Goal: Information Seeking & Learning: Check status

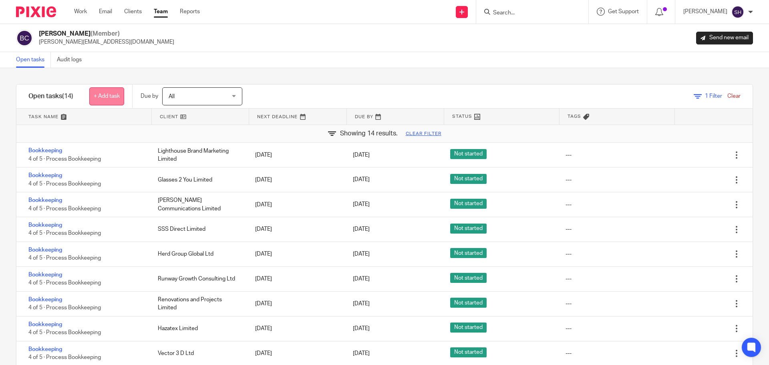
scroll to position [29, 0]
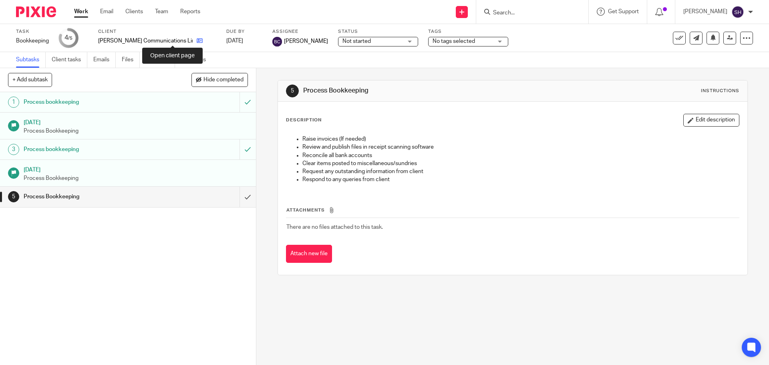
click at [197, 40] on icon at bounding box center [200, 41] width 6 height 6
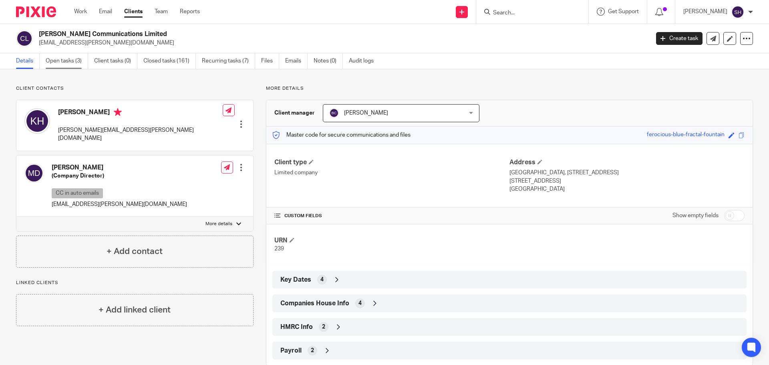
click at [70, 62] on link "Open tasks (3)" at bounding box center [67, 61] width 42 height 16
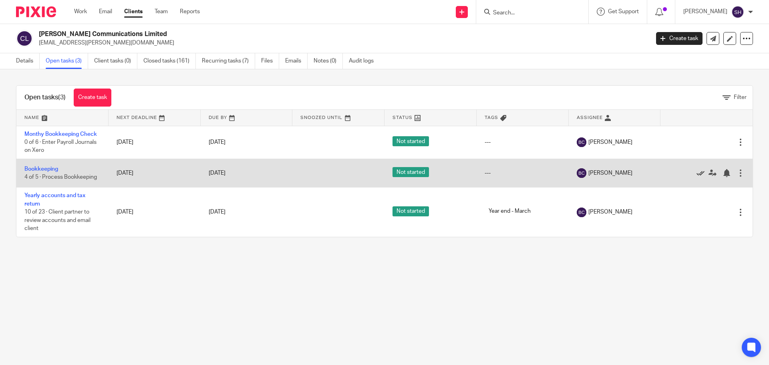
click at [696, 173] on icon at bounding box center [700, 173] width 8 height 8
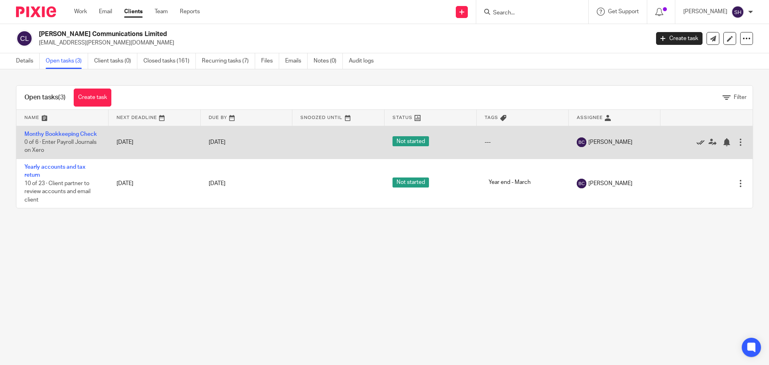
click at [696, 140] on icon at bounding box center [700, 142] width 8 height 8
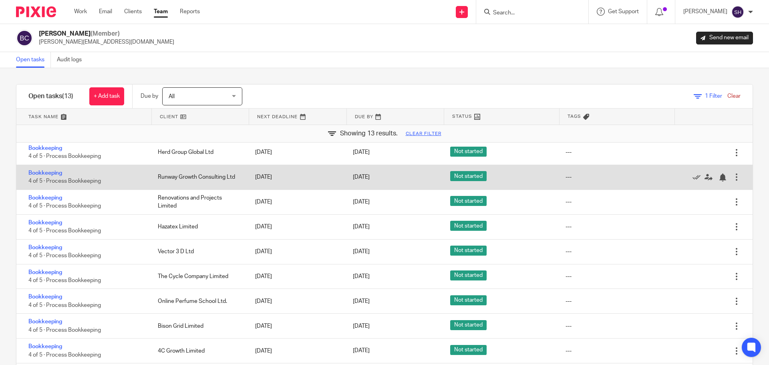
scroll to position [80, 0]
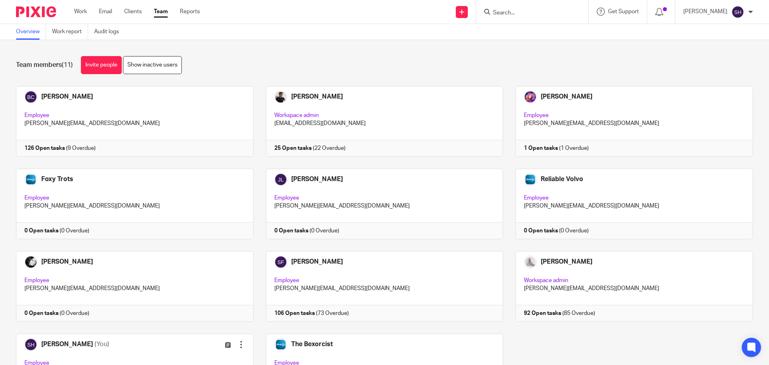
click at [533, 10] on input "Search" at bounding box center [528, 13] width 72 height 7
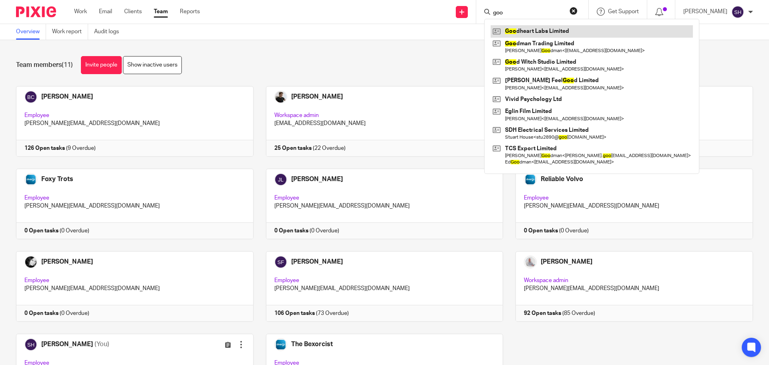
type input "goo"
click at [529, 30] on link at bounding box center [592, 31] width 202 height 12
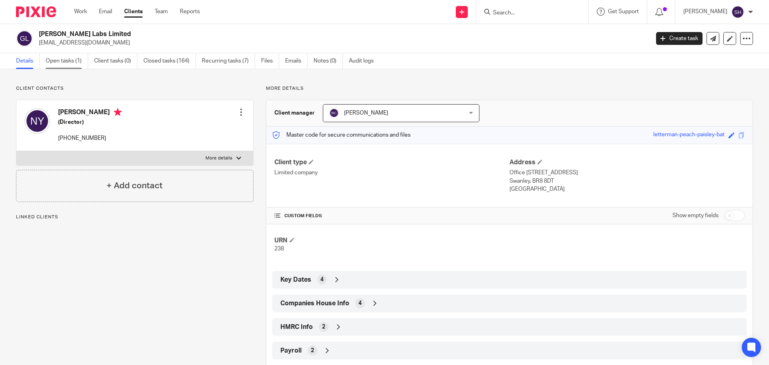
click at [81, 61] on link "Open tasks (1)" at bounding box center [67, 61] width 42 height 16
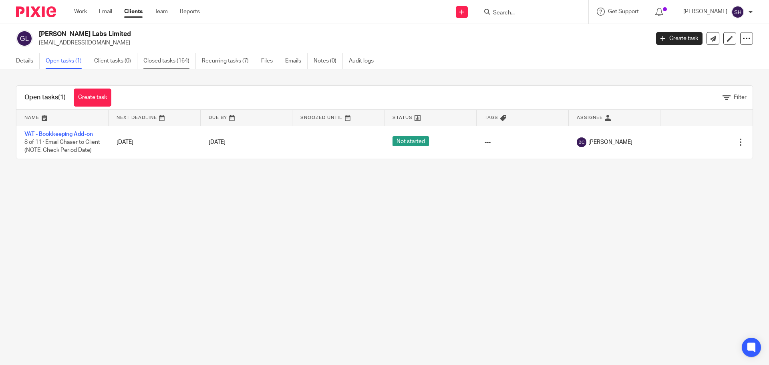
click at [171, 63] on link "Closed tasks (164)" at bounding box center [169, 61] width 52 height 16
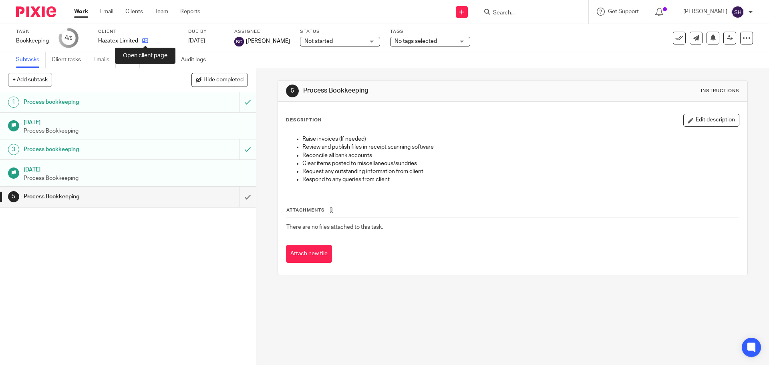
click at [148, 39] on icon at bounding box center [145, 41] width 6 height 6
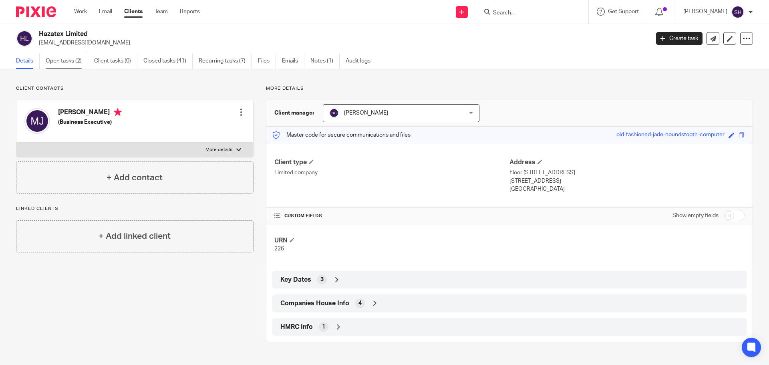
click at [83, 63] on link "Open tasks (2)" at bounding box center [67, 61] width 42 height 16
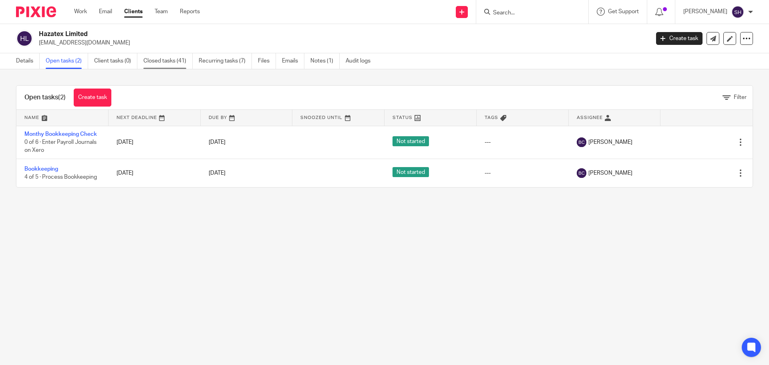
click at [162, 59] on link "Closed tasks (41)" at bounding box center [167, 61] width 49 height 16
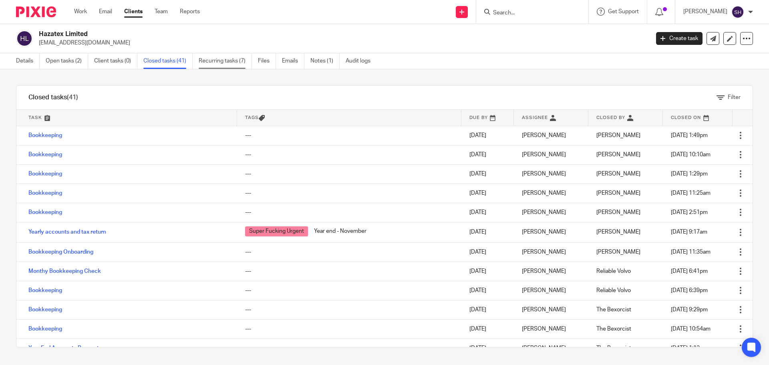
click at [223, 58] on link "Recurring tasks (7)" at bounding box center [225, 61] width 53 height 16
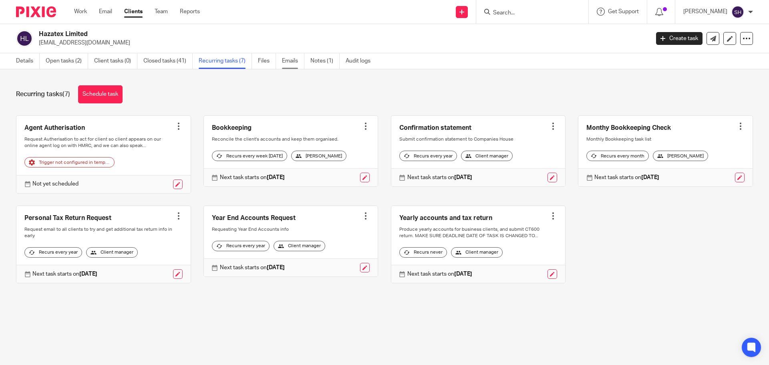
click at [293, 61] on link "Emails" at bounding box center [293, 61] width 22 height 16
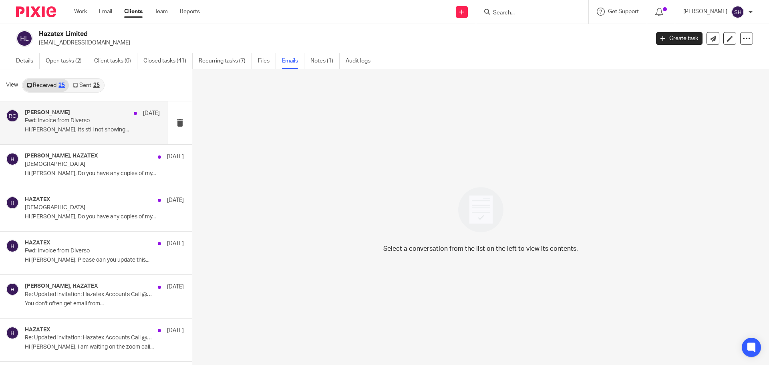
click at [105, 133] on p "Hi Becky, Its still not showing..." at bounding box center [92, 130] width 135 height 7
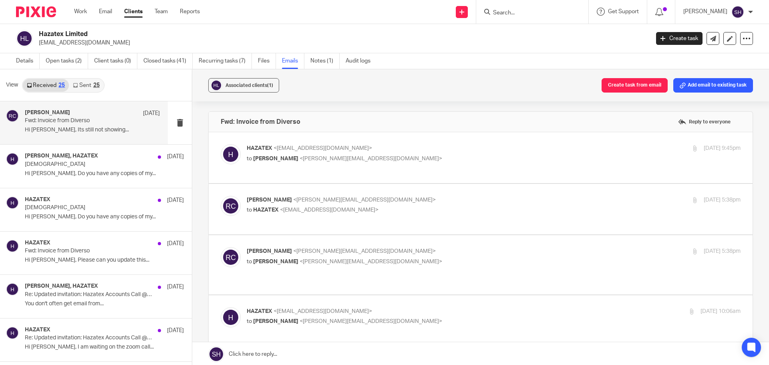
click at [397, 159] on p "to Becky <becky@wearediverso.com>" at bounding box center [411, 159] width 329 height 8
checkbox input "true"
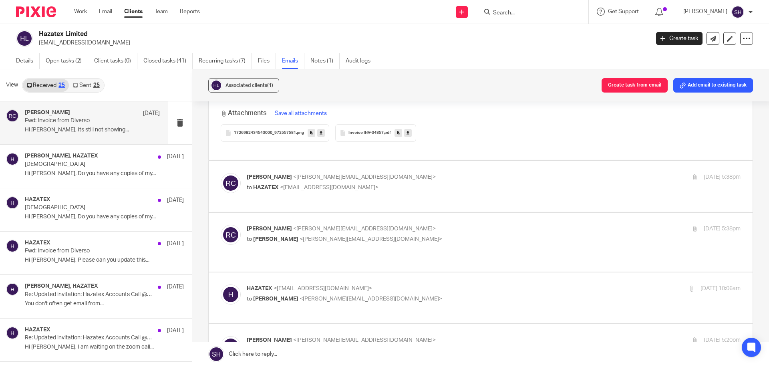
scroll to position [481, 0]
click at [378, 183] on p "to HAZATEX <support@hazatex.co.uk>" at bounding box center [411, 187] width 329 height 8
checkbox input "true"
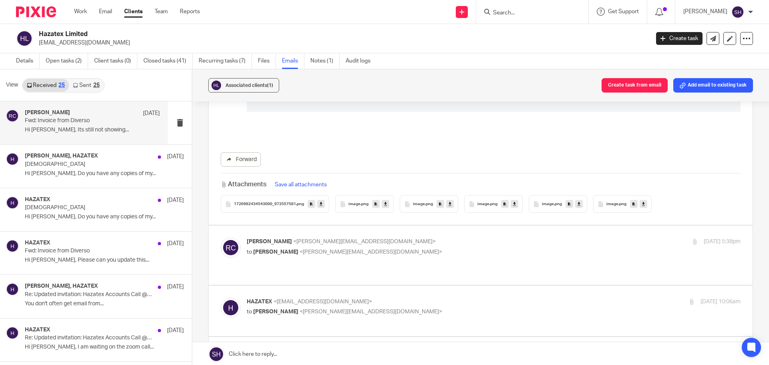
scroll to position [1442, 0]
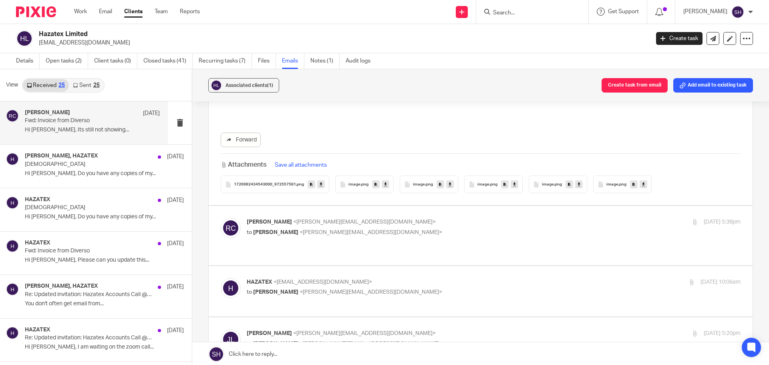
click at [390, 228] on p "to James Lynch <james@myfigroup.com>" at bounding box center [411, 232] width 329 height 8
checkbox input "true"
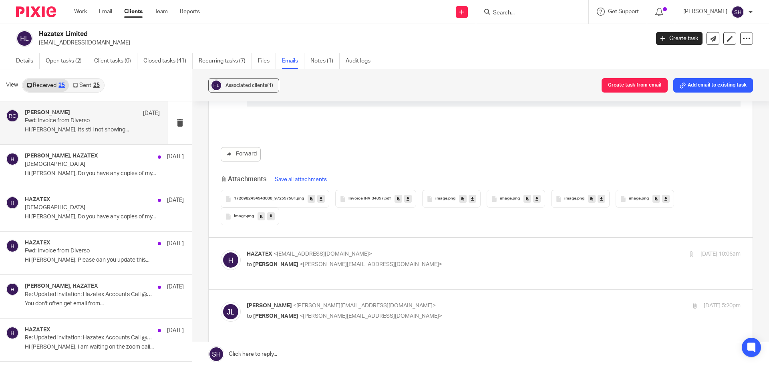
scroll to position [2483, 0]
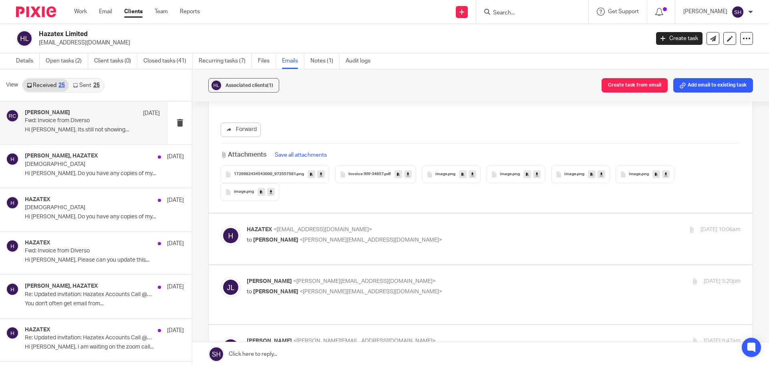
click at [364, 226] on p "HAZATEX <support@hazatex.co.uk>" at bounding box center [411, 229] width 329 height 8
checkbox input "true"
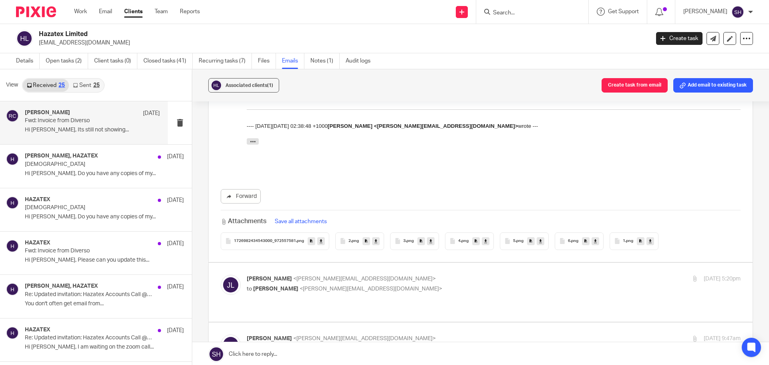
scroll to position [2844, 0]
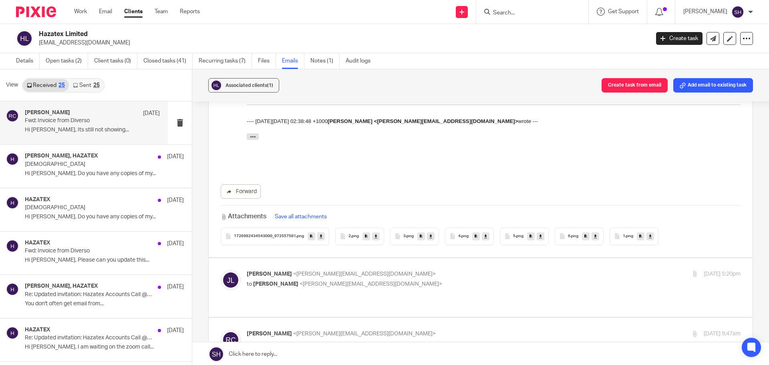
click at [405, 270] on p "James Lynch <james@myfigroup.com>" at bounding box center [411, 274] width 329 height 8
checkbox input "true"
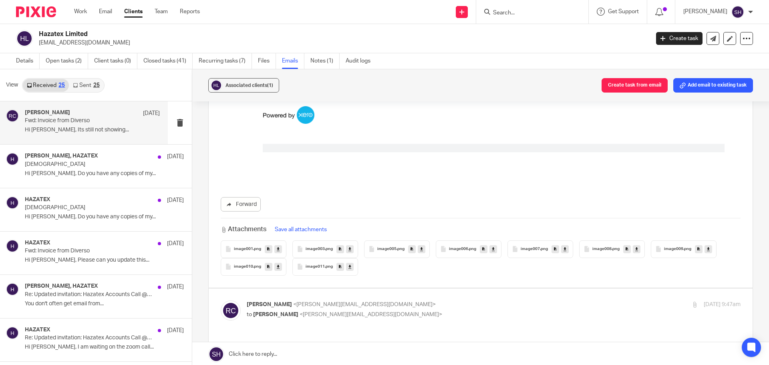
scroll to position [4285, 0]
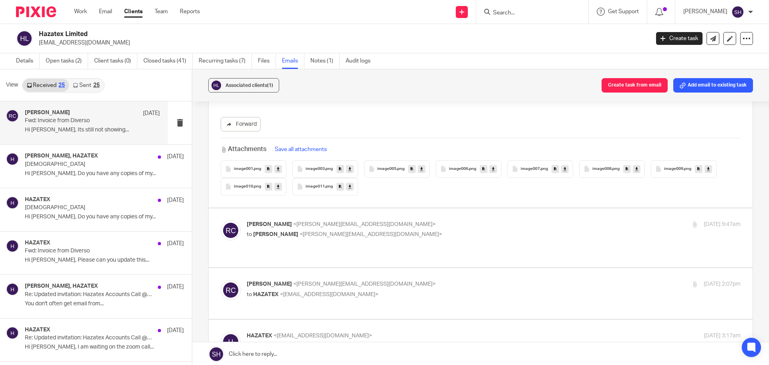
click at [405, 230] on p "to James Lynch <james@myfigroup.com>" at bounding box center [411, 234] width 329 height 8
checkbox input "true"
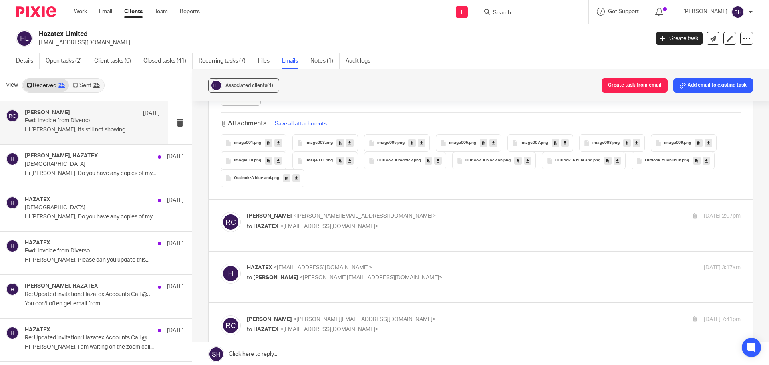
scroll to position [5927, 0]
click at [417, 222] on p "to HAZATEX <support@hazatex.co.uk>" at bounding box center [411, 226] width 329 height 8
checkbox input "true"
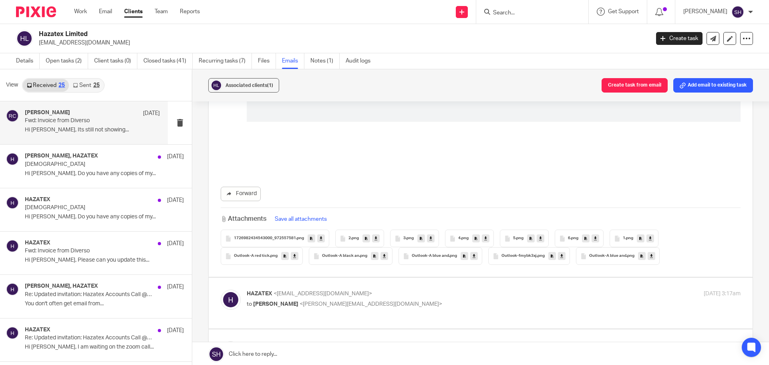
scroll to position [7449, 0]
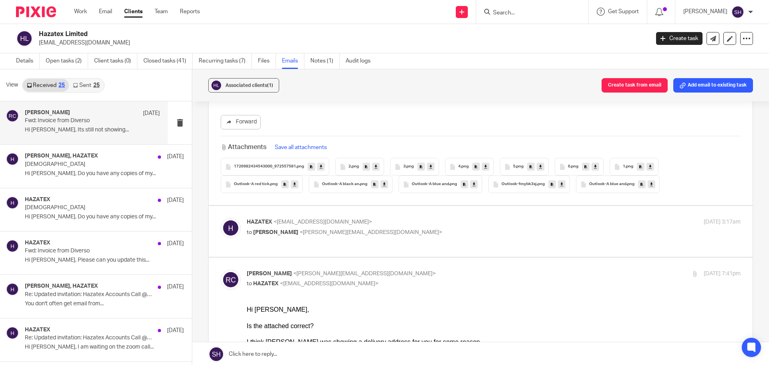
click at [420, 228] on p "to Rebecca Cole <becky@myfigroup.com>" at bounding box center [411, 232] width 329 height 8
checkbox input "true"
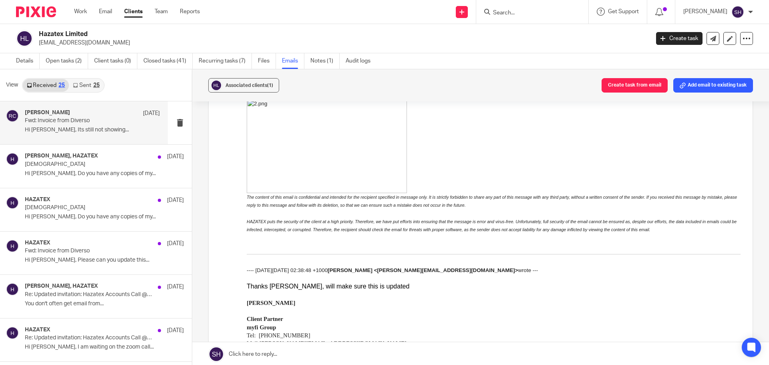
scroll to position [8971, 0]
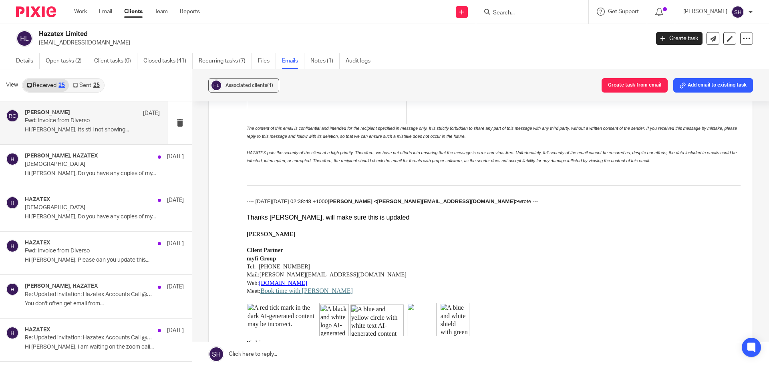
click at [99, 88] on link "Sent 25" at bounding box center [86, 85] width 34 height 13
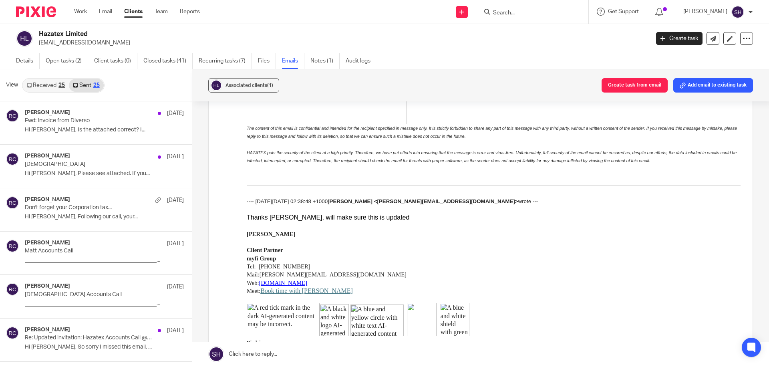
scroll to position [1, 0]
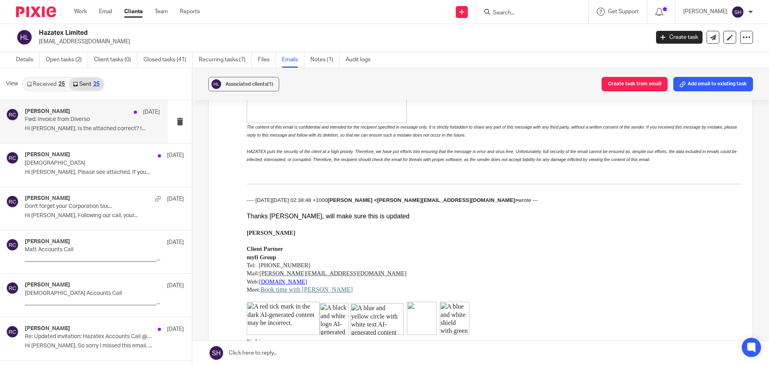
click at [102, 136] on div "Rebecca Cole 18 Sep Fwd: Invoice from Diverso Hi Matt, Is the attached correct?…" at bounding box center [84, 121] width 168 height 43
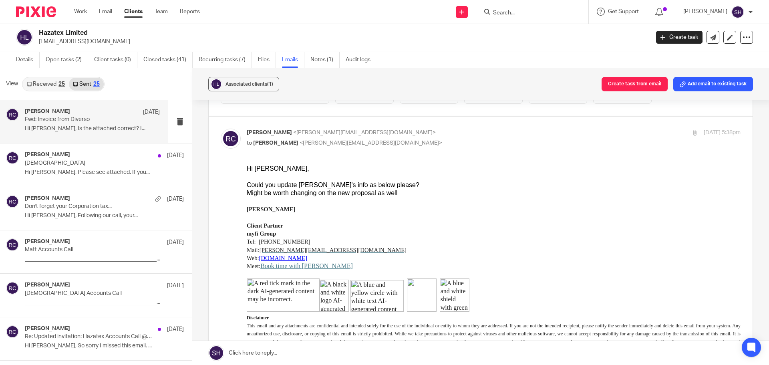
scroll to position [1602, 0]
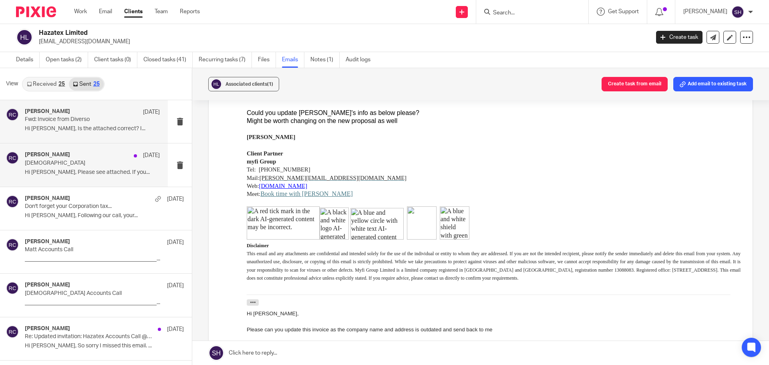
click at [75, 180] on div "Rebecca Cole 12 Sep Hazatex Hi Matthew, Please see attached. If you..." at bounding box center [84, 164] width 168 height 43
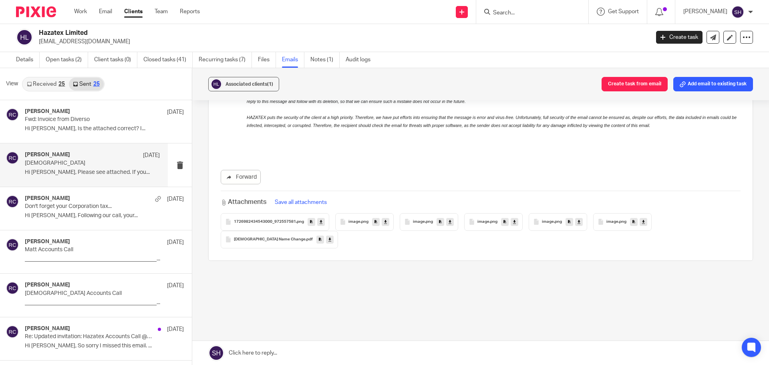
scroll to position [0, 0]
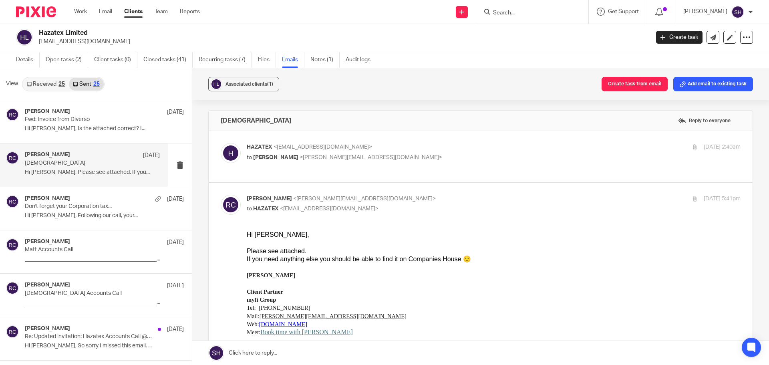
click at [315, 169] on label at bounding box center [481, 156] width 544 height 51
click at [221, 143] on input "checkbox" at bounding box center [220, 143] width 0 height 0
checkbox input "true"
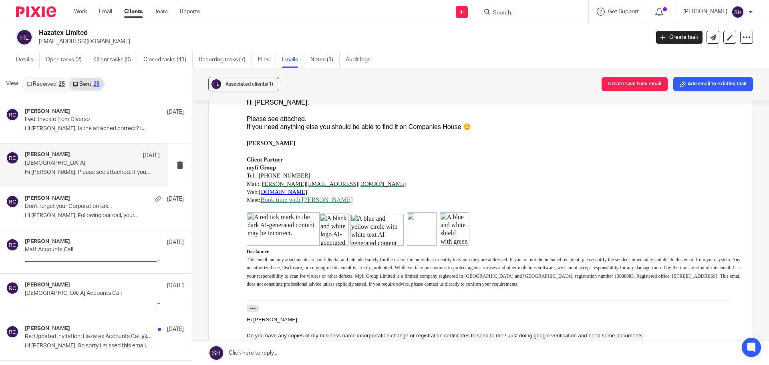
scroll to position [561, 0]
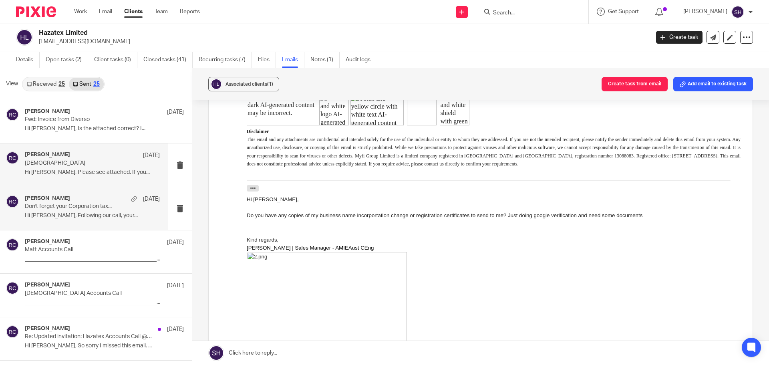
click at [93, 221] on div "Rebecca Cole 22 Aug Don't forget your Corporation tax... Hi Matthew, Following …" at bounding box center [92, 208] width 135 height 27
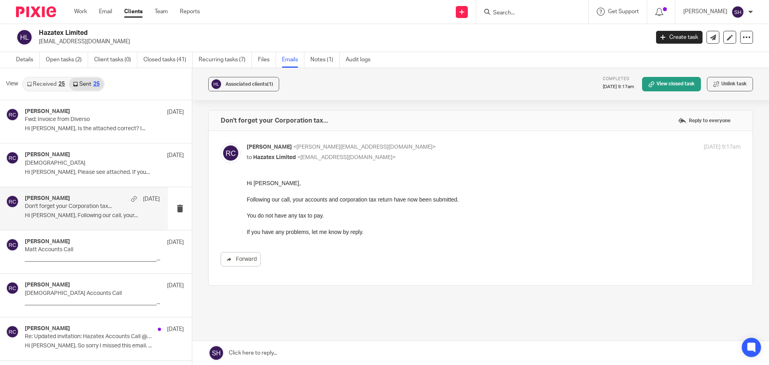
scroll to position [0, 0]
click at [50, 89] on link "Received 25" at bounding box center [46, 84] width 46 height 13
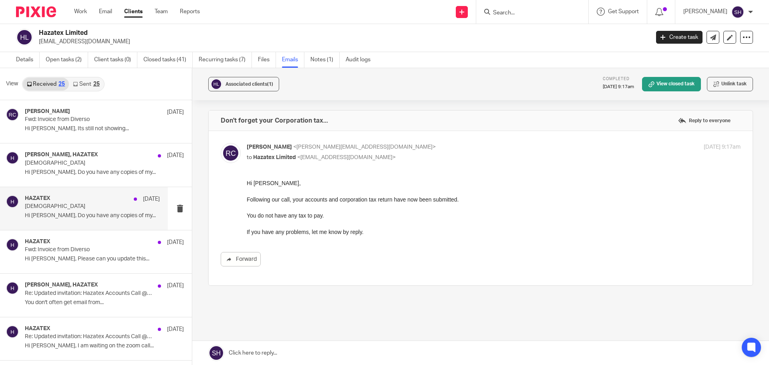
click at [61, 224] on div "HAZATEX 12 Sep Hazatex Hi Becky, Do you have any copies of my..." at bounding box center [84, 208] width 168 height 43
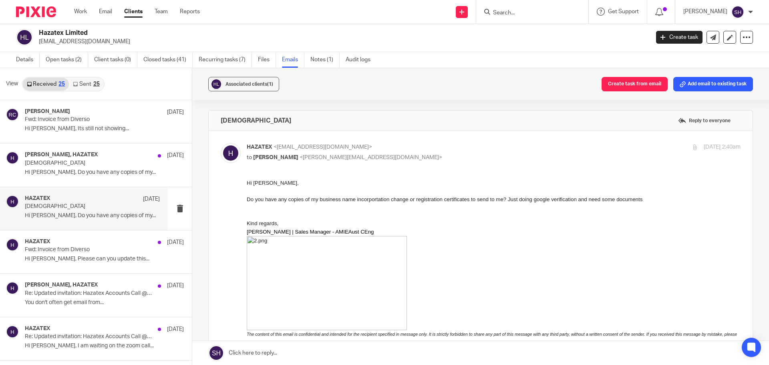
scroll to position [80, 0]
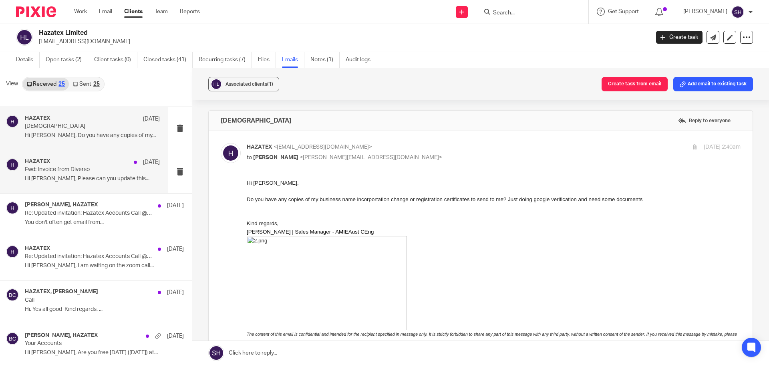
click at [67, 187] on div "HAZATEX 11 Sep Fwd: Invoice from Diverso Hi Becky, Please can you update this..." at bounding box center [84, 171] width 168 height 43
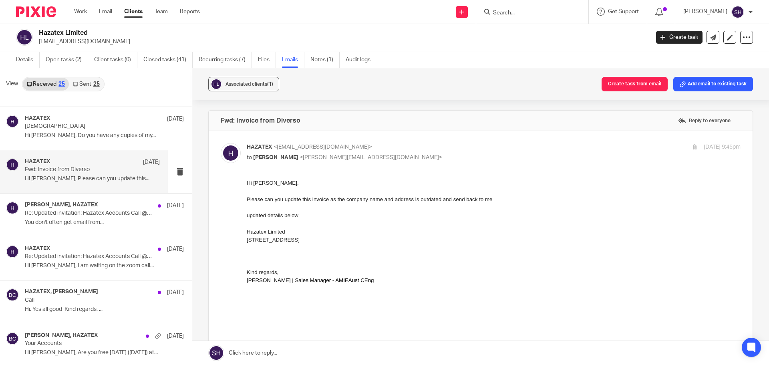
scroll to position [0, 0]
click at [72, 232] on div "Rebecca Cole, HAZATEX 15 Aug Re: Updated invitation: Hazatex Accounts Call @ Th…" at bounding box center [84, 214] width 168 height 43
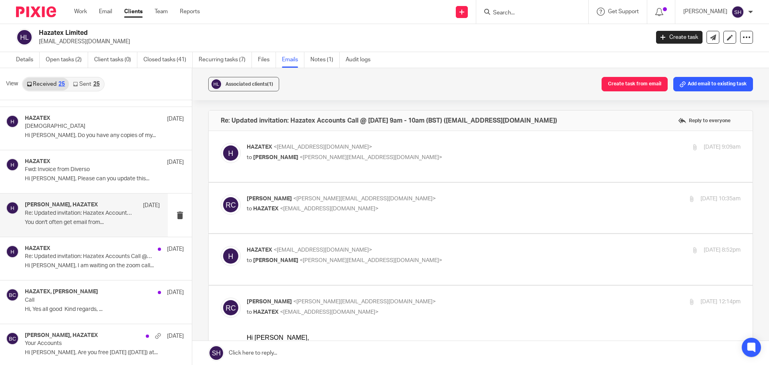
click at [401, 169] on label at bounding box center [481, 156] width 544 height 51
click at [221, 143] on input "checkbox" at bounding box center [220, 143] width 0 height 0
checkbox input "true"
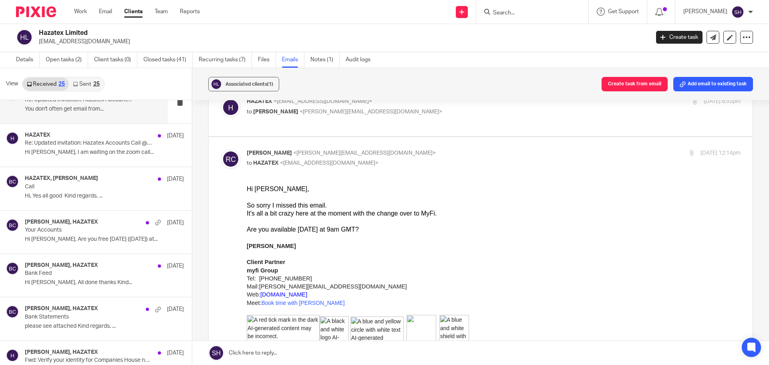
scroll to position [200, 0]
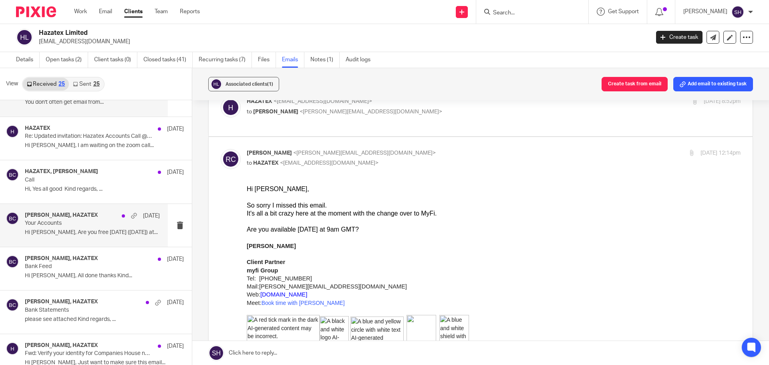
click at [111, 240] on div "Becky Cole, HAZATEX 12 Aug Your Accounts Hi Becky, Are you free today (12.08.26…" at bounding box center [84, 225] width 168 height 43
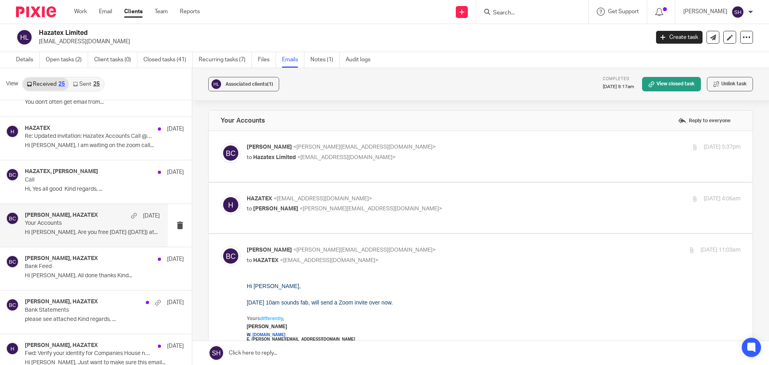
scroll to position [40, 0]
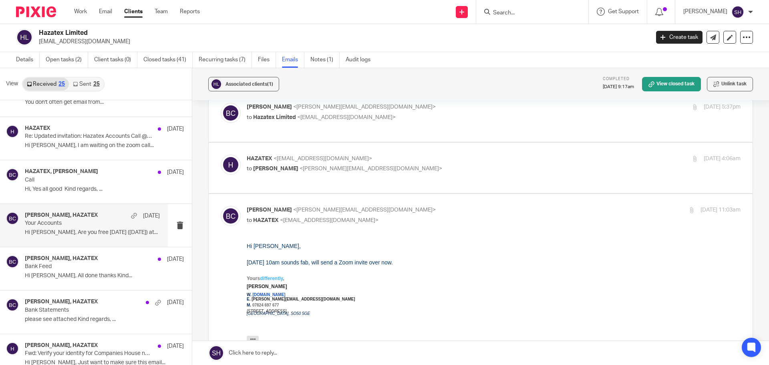
click at [389, 129] on label at bounding box center [481, 116] width 544 height 51
click at [221, 103] on input "checkbox" at bounding box center [220, 103] width 0 height 0
checkbox input "true"
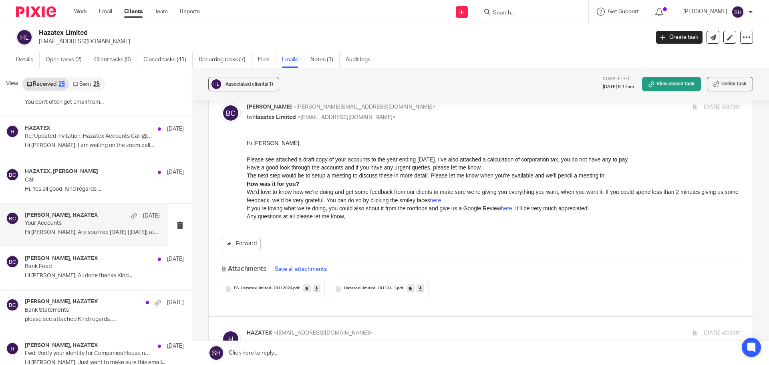
scroll to position [160, 0]
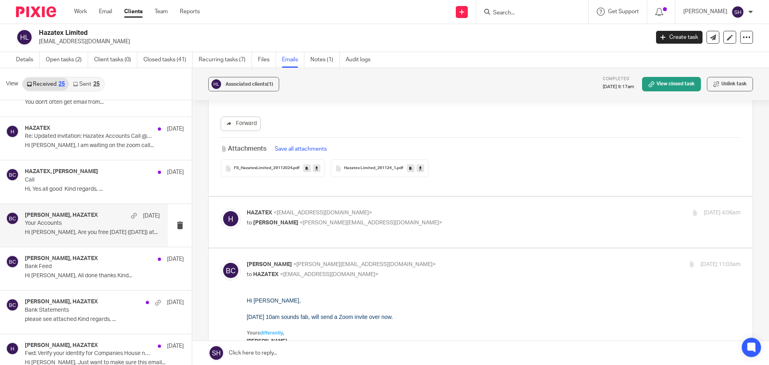
click at [388, 219] on p "to Becky Cole <becky@wearediverso.com>" at bounding box center [411, 223] width 329 height 8
checkbox input "true"
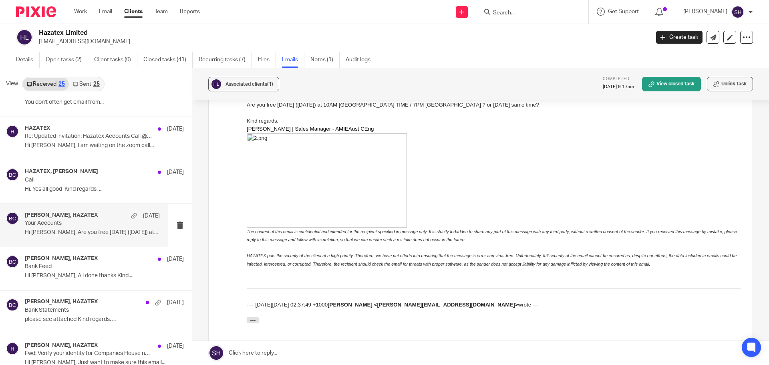
scroll to position [441, 0]
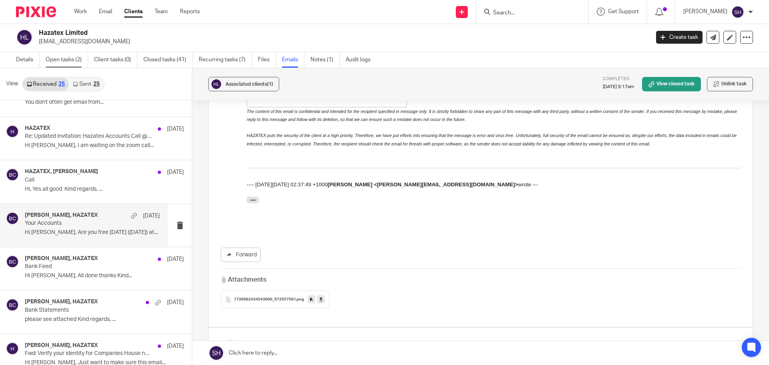
click at [65, 52] on link "Open tasks (2)" at bounding box center [67, 60] width 42 height 16
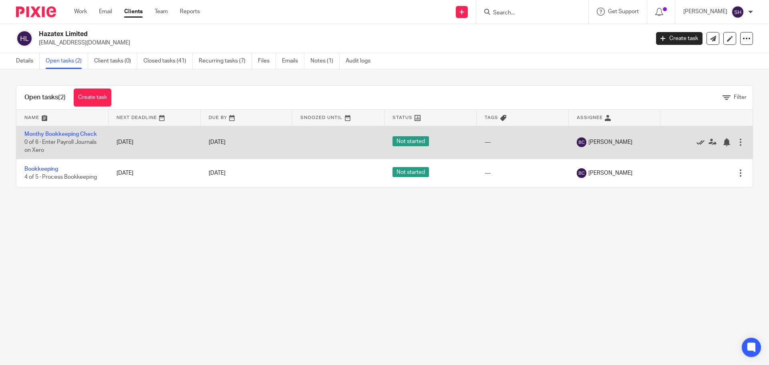
click at [696, 143] on icon at bounding box center [700, 142] width 8 height 8
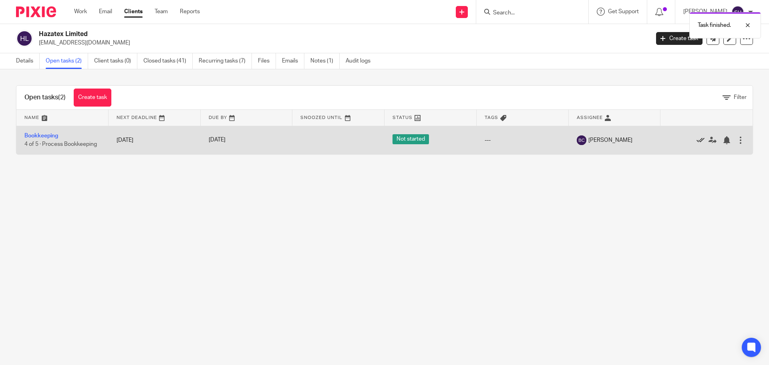
click at [696, 142] on icon at bounding box center [700, 140] width 8 height 8
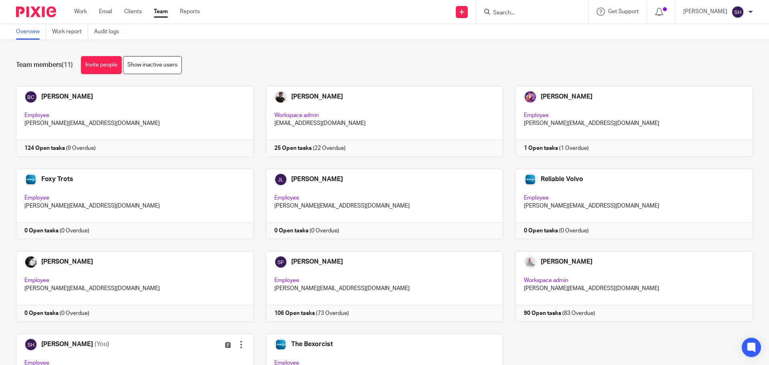
click at [536, 13] on input "Search" at bounding box center [528, 13] width 72 height 7
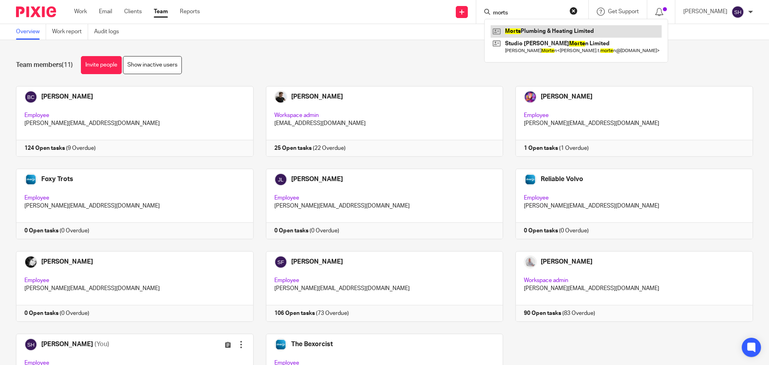
type input "morts"
click at [535, 26] on link at bounding box center [576, 31] width 171 height 12
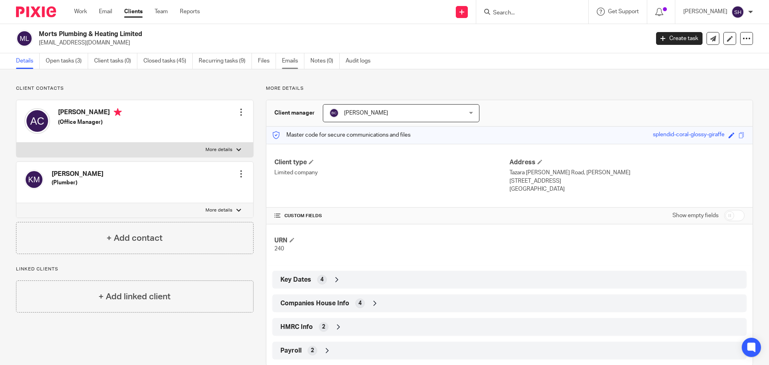
click at [290, 58] on link "Emails" at bounding box center [293, 61] width 22 height 16
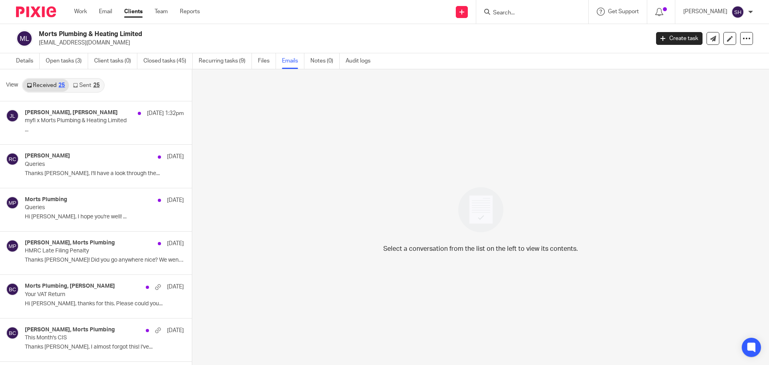
click at [83, 84] on link "Sent 25" at bounding box center [86, 85] width 34 height 13
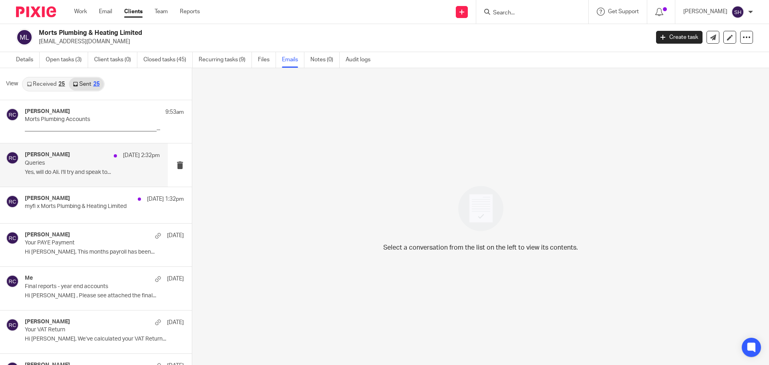
click at [72, 175] on p "Yes, will do Ali. I'll try and speak to..." at bounding box center [92, 172] width 135 height 7
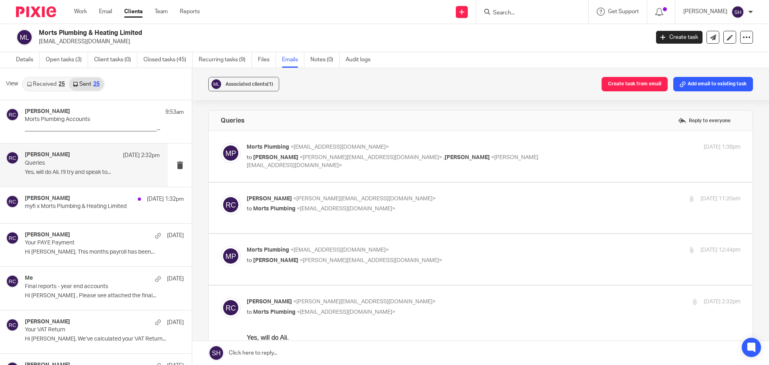
scroll to position [0, 0]
click at [350, 174] on label at bounding box center [481, 156] width 544 height 51
click at [221, 143] on input "checkbox" at bounding box center [220, 143] width 0 height 0
checkbox input "true"
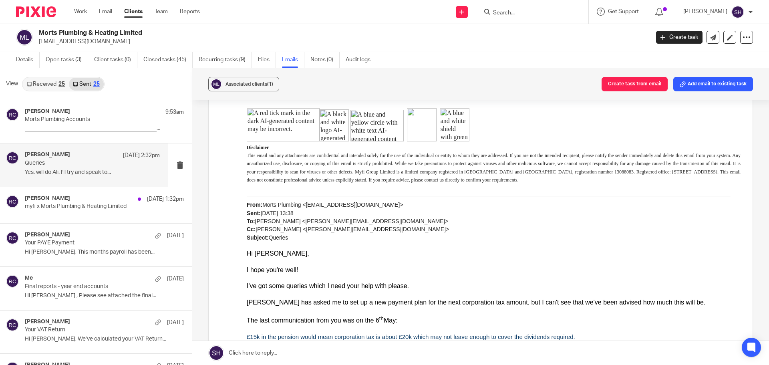
scroll to position [779, 0]
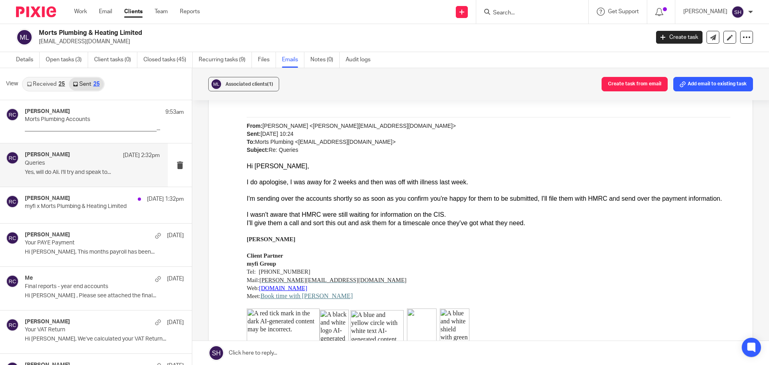
click at [757, 237] on div "Associated clients (1) Create task from email Add email to existing task Querie…" at bounding box center [480, 216] width 577 height 297
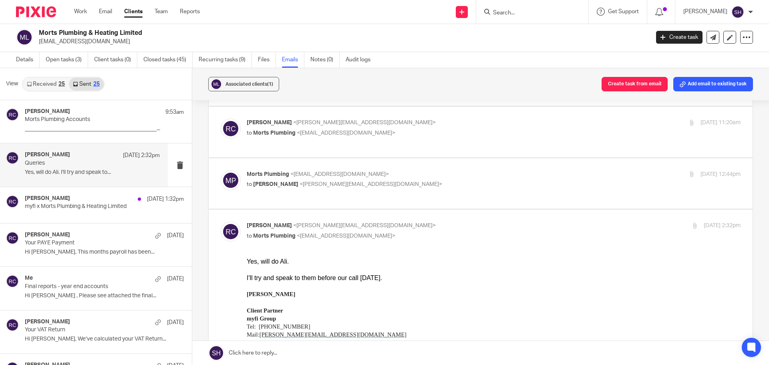
scroll to position [320, 0]
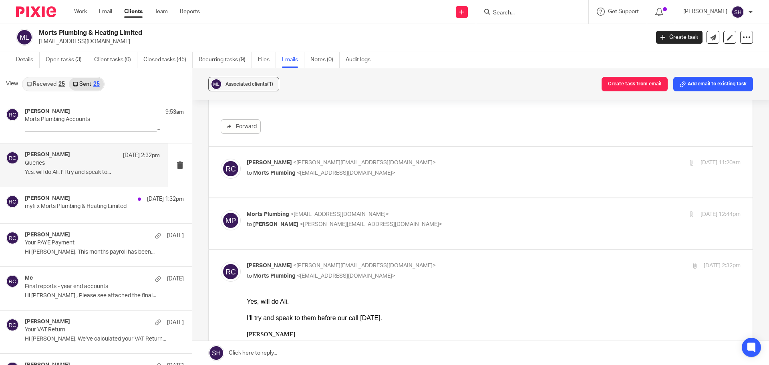
click at [408, 210] on p "Morts Plumbing <mortsplumbing@outlook.com>" at bounding box center [411, 214] width 329 height 8
checkbox input "true"
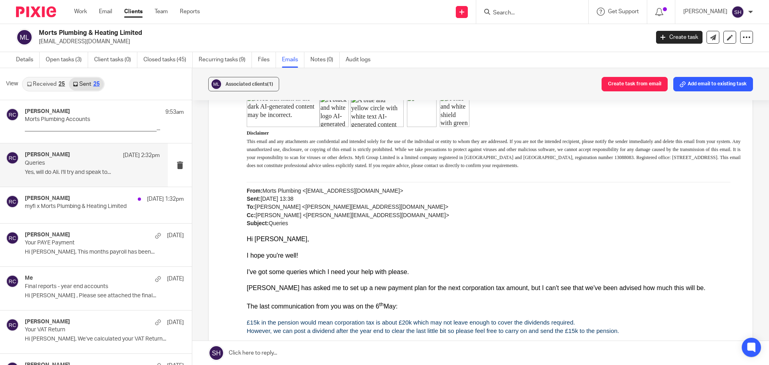
scroll to position [721, 0]
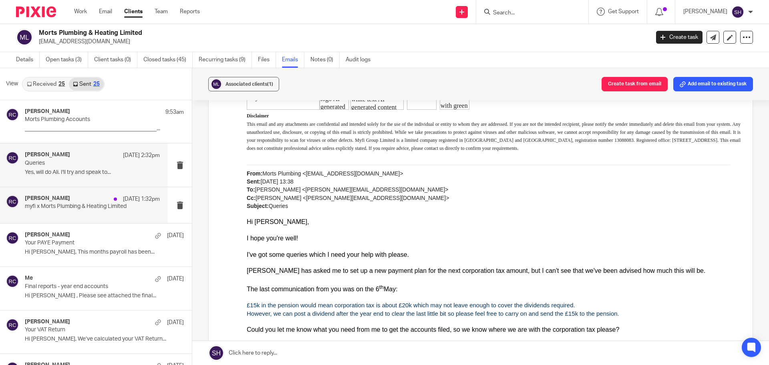
click at [80, 215] on div "Rebecca Cole 22 Sep 1:32pm myfi x Morts Plumbing & Heating Limited" at bounding box center [92, 205] width 135 height 20
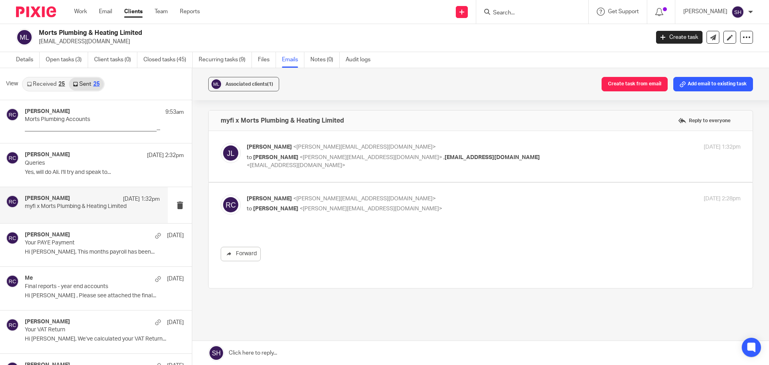
scroll to position [0, 0]
click at [384, 173] on label at bounding box center [481, 156] width 544 height 51
click at [221, 143] on input "checkbox" at bounding box center [220, 143] width 0 height 0
checkbox input "true"
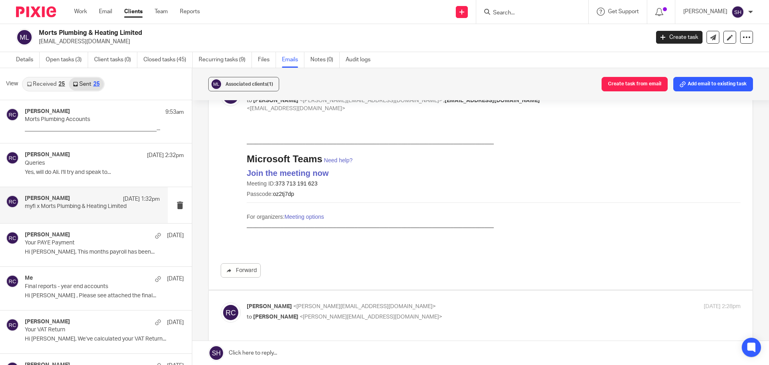
scroll to position [120, 0]
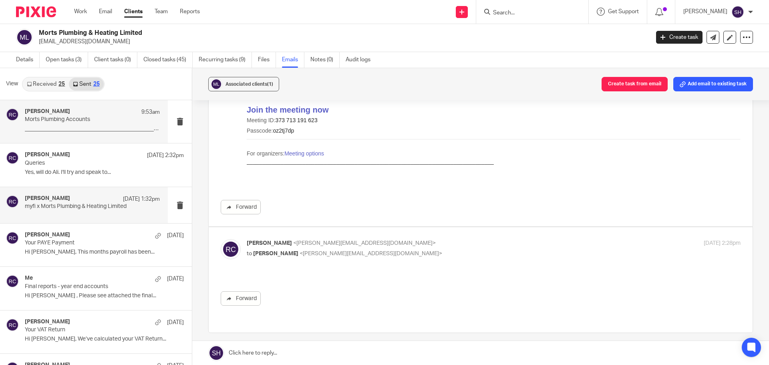
click at [110, 134] on div "Rebecca Cole 9:53am Morts Plumbing Accounts ___________________________________…" at bounding box center [92, 121] width 135 height 27
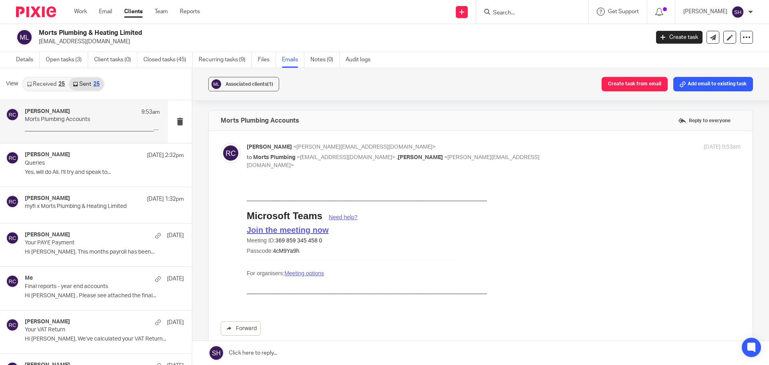
scroll to position [0, 0]
